Goal: Check status

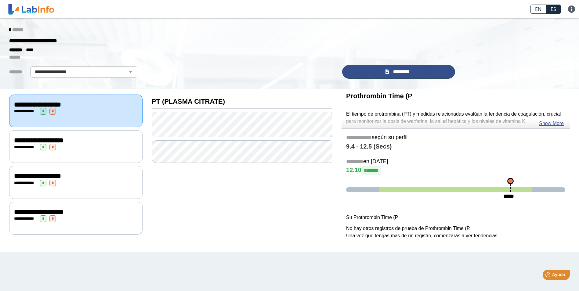
click at [406, 72] on span "*********" at bounding box center [401, 71] width 21 height 7
